Goal: Transaction & Acquisition: Register for event/course

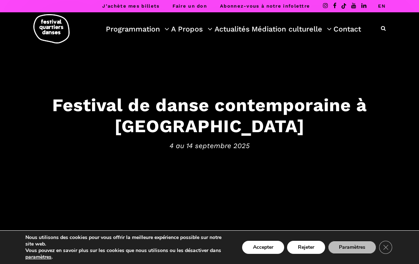
scroll to position [30, 0]
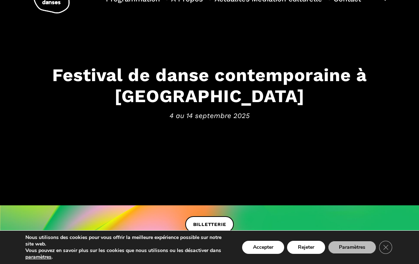
click at [306, 247] on button "Rejeter" at bounding box center [306, 247] width 38 height 13
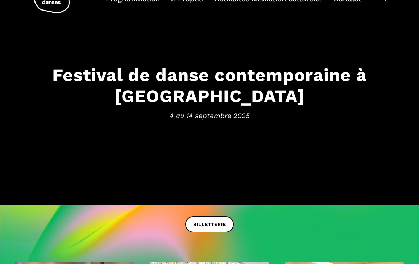
scroll to position [0, 0]
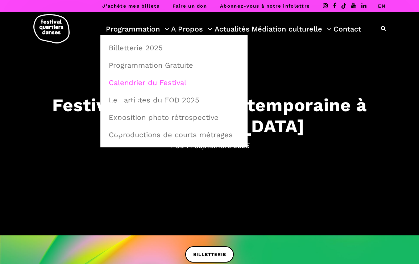
click at [142, 84] on link "Calendrier du Festival" at bounding box center [173, 82] width 139 height 17
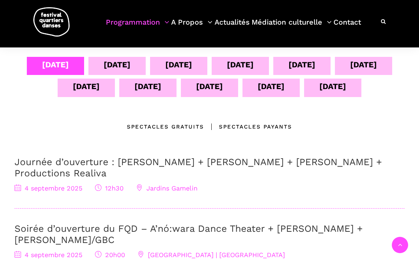
scroll to position [155, 0]
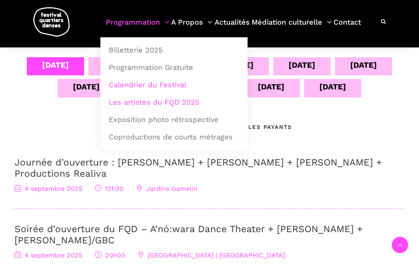
click at [156, 104] on link "Les artistes du FQD 2025" at bounding box center [173, 102] width 139 height 17
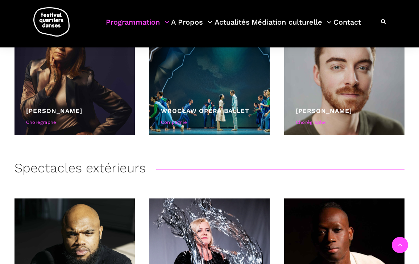
scroll to position [1594, 0]
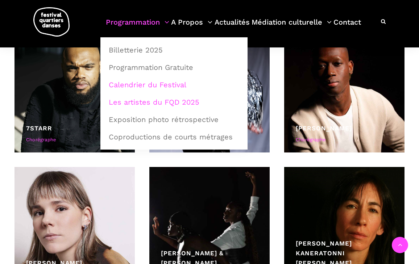
click at [133, 86] on link "Calendrier du Festival" at bounding box center [173, 84] width 139 height 17
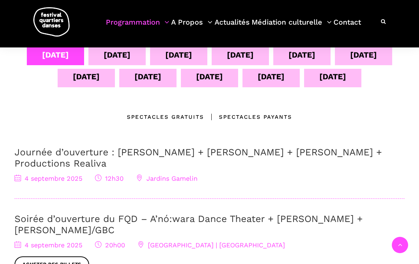
scroll to position [112, 0]
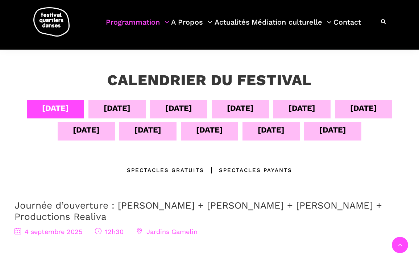
click at [229, 169] on div "Spectacles Payants" at bounding box center [248, 170] width 88 height 9
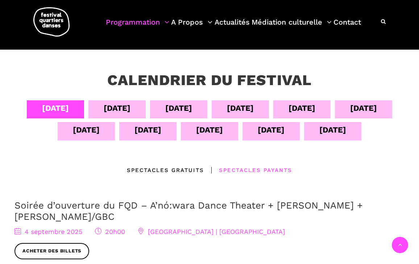
click at [108, 113] on div "05 sept" at bounding box center [117, 108] width 27 height 13
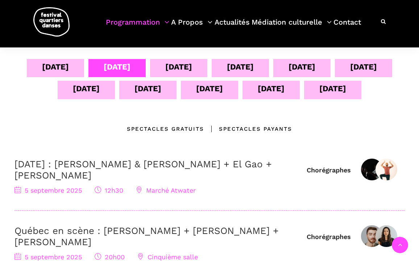
scroll to position [154, 0]
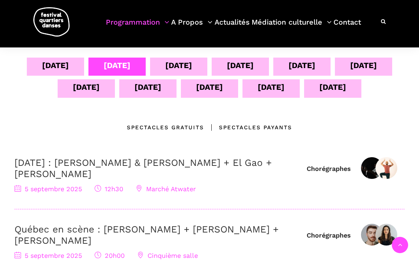
click at [166, 60] on div "06 sept" at bounding box center [178, 65] width 27 height 13
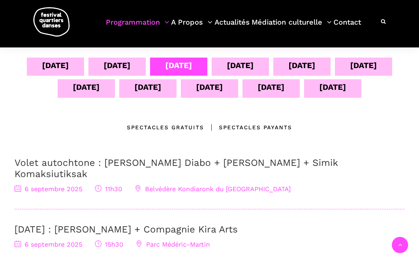
click at [229, 72] on div "07 sept" at bounding box center [240, 65] width 27 height 13
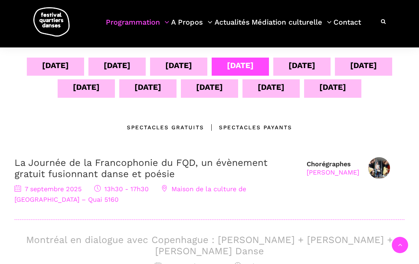
click at [303, 61] on div "08 sept" at bounding box center [302, 65] width 27 height 13
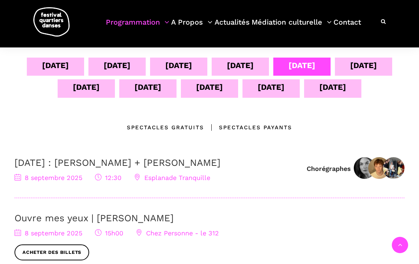
click at [357, 73] on div "09 sept" at bounding box center [363, 67] width 57 height 18
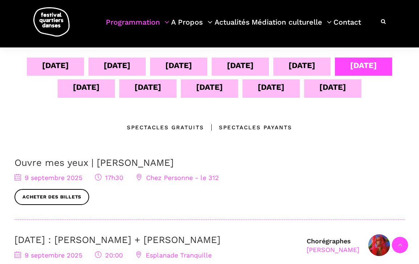
click at [80, 86] on div "10 sept" at bounding box center [86, 87] width 27 height 13
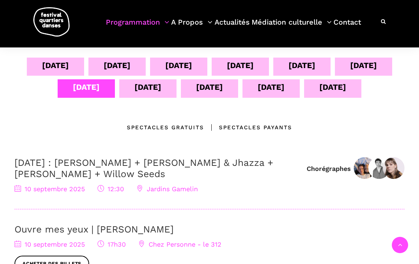
click at [156, 94] on div "11 sept" at bounding box center [147, 88] width 57 height 18
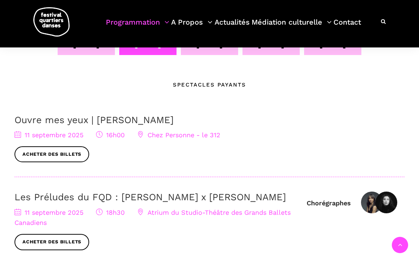
scroll to position [198, 0]
click at [200, 50] on div "12 sept" at bounding box center [209, 45] width 57 height 18
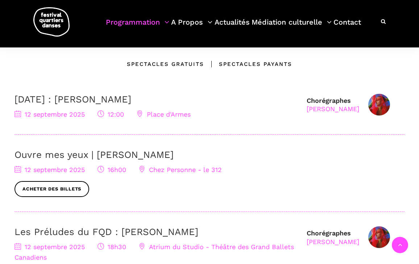
scroll to position [189, 0]
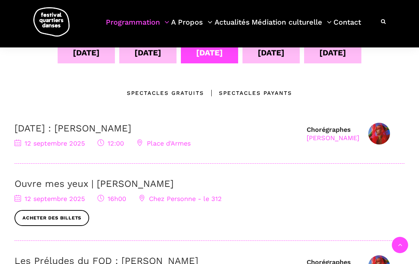
click at [271, 54] on div "13 sept" at bounding box center [271, 52] width 27 height 13
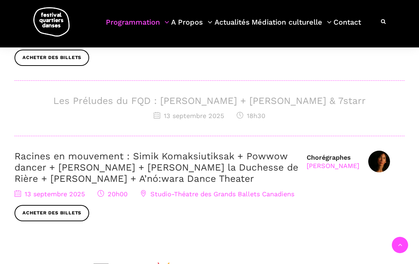
scroll to position [365, 0]
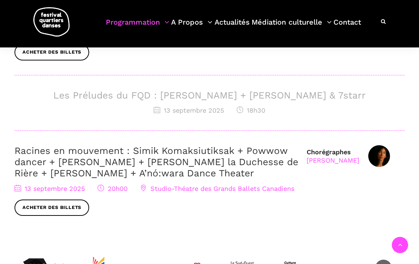
click at [165, 148] on link "Racines en mouvement : Simik Komaksiutiksak + Powwow dancer + [PERSON_NAME] + […" at bounding box center [157, 161] width 284 height 33
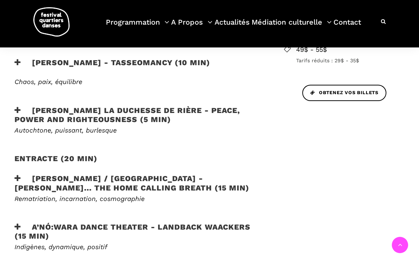
scroll to position [415, 0]
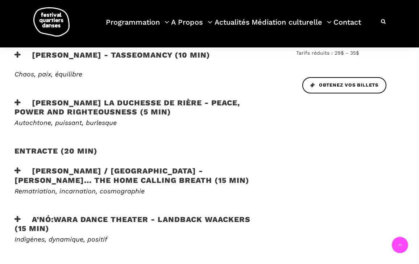
click at [20, 216] on icon at bounding box center [18, 220] width 7 height 8
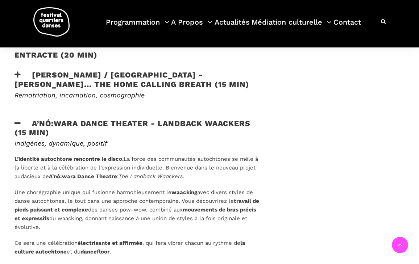
scroll to position [523, 0]
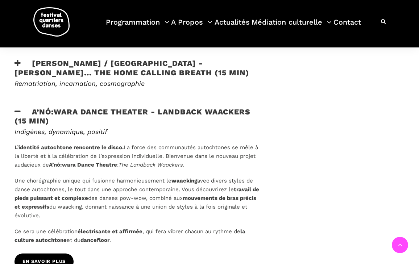
click at [42, 258] on span "En savoir plus" at bounding box center [43, 262] width 43 height 8
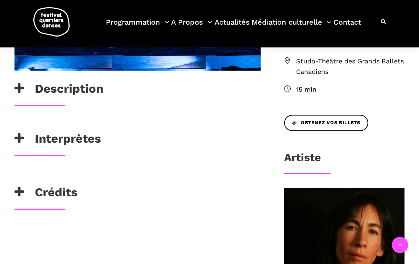
scroll to position [284, 0]
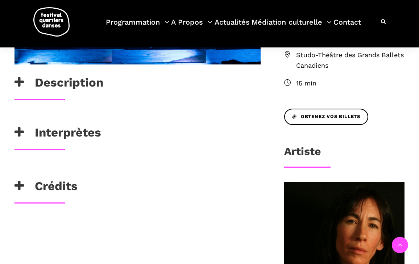
click at [21, 132] on icon at bounding box center [19, 133] width 9 height 12
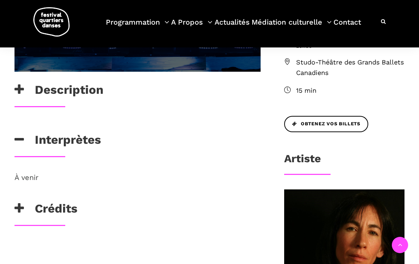
scroll to position [266, 0]
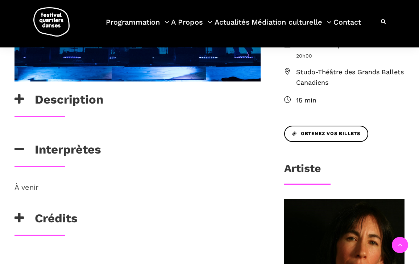
click at [19, 220] on icon at bounding box center [19, 218] width 9 height 12
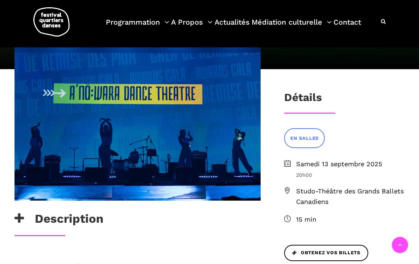
scroll to position [132, 0]
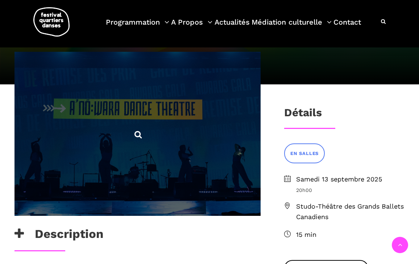
click at [155, 144] on span at bounding box center [138, 134] width 246 height 164
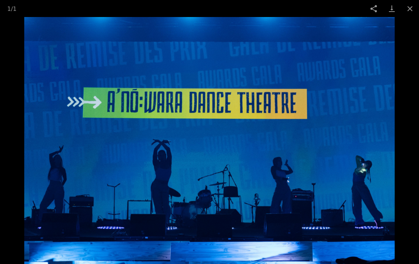
click at [337, 159] on img at bounding box center [209, 140] width 371 height 247
click at [410, 6] on button "Close gallery" at bounding box center [410, 8] width 18 height 17
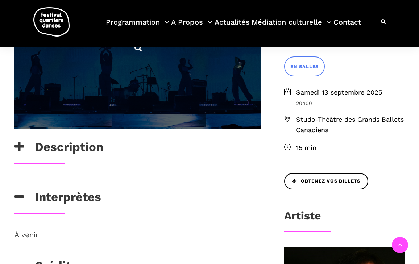
scroll to position [219, 0]
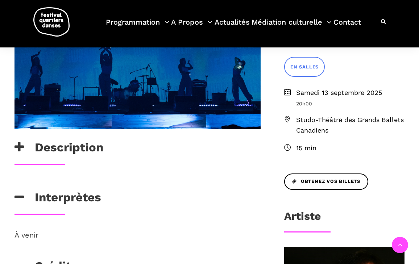
click at [21, 146] on icon at bounding box center [19, 147] width 9 height 12
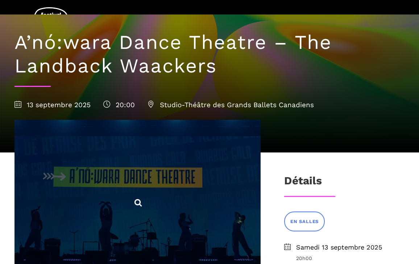
scroll to position [65, 0]
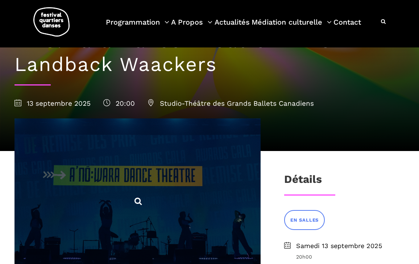
click at [136, 202] on icon at bounding box center [137, 201] width 9 height 9
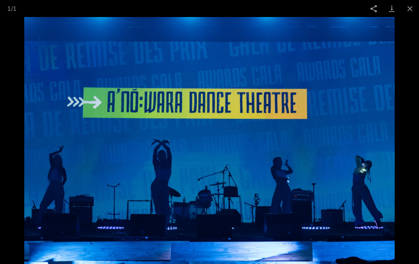
scroll to position [183, 0]
click at [353, 170] on img at bounding box center [209, 140] width 371 height 247
click at [411, 7] on button "Close gallery" at bounding box center [410, 8] width 18 height 17
